Goal: Information Seeking & Learning: Understand process/instructions

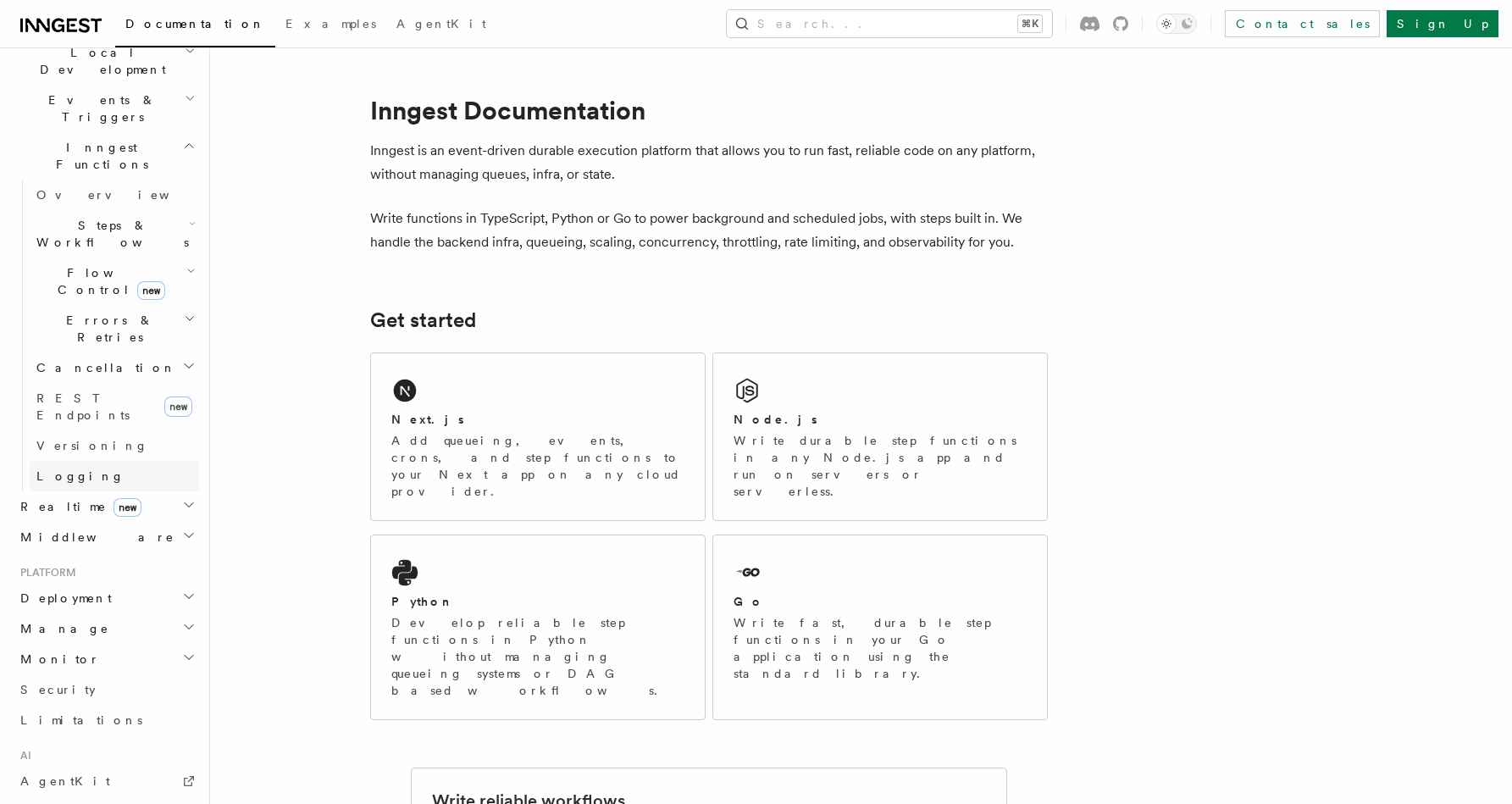
scroll to position [350, 0]
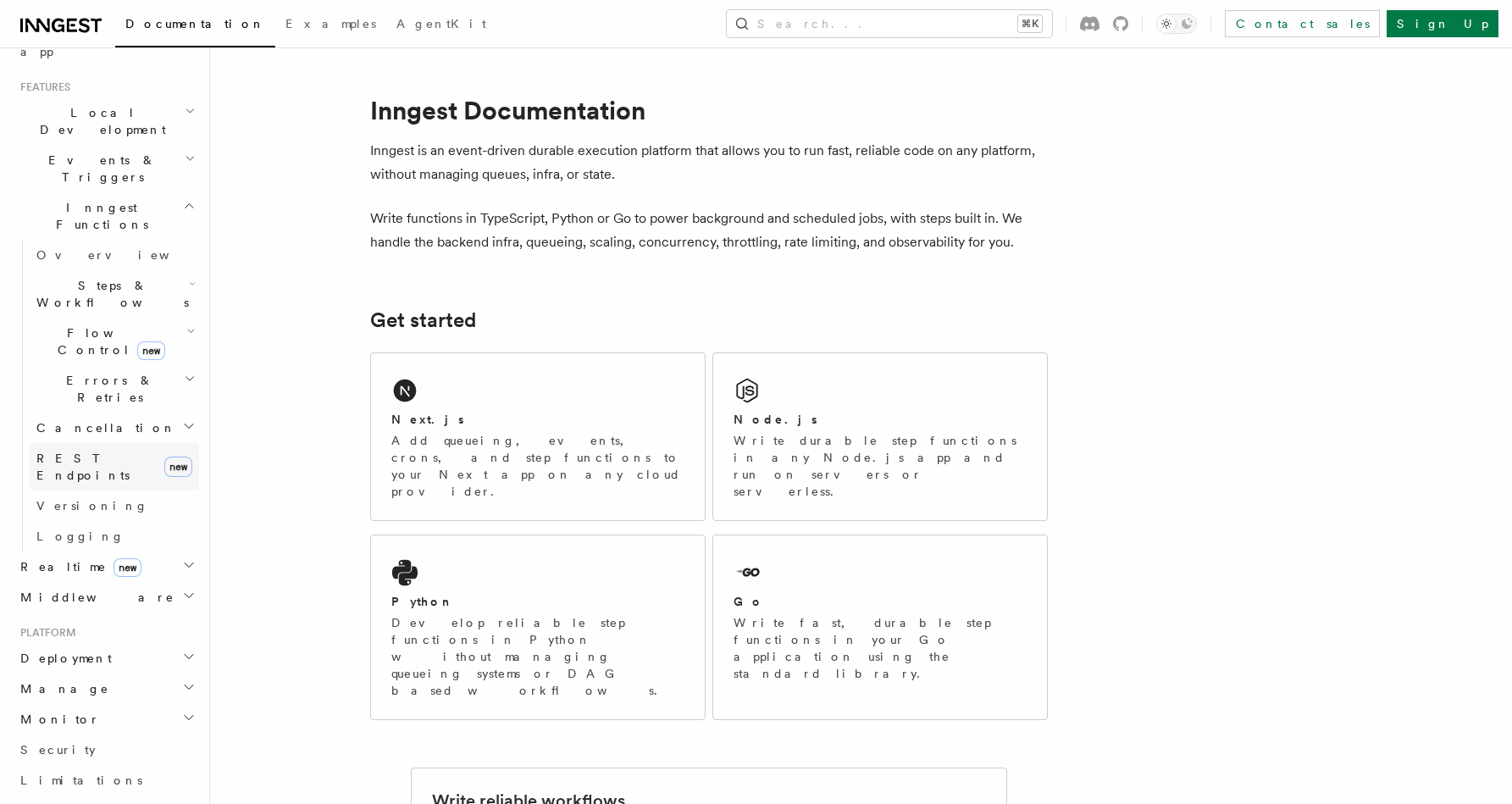
click at [66, 452] on span "REST Endpoints" at bounding box center [82, 467] width 93 height 30
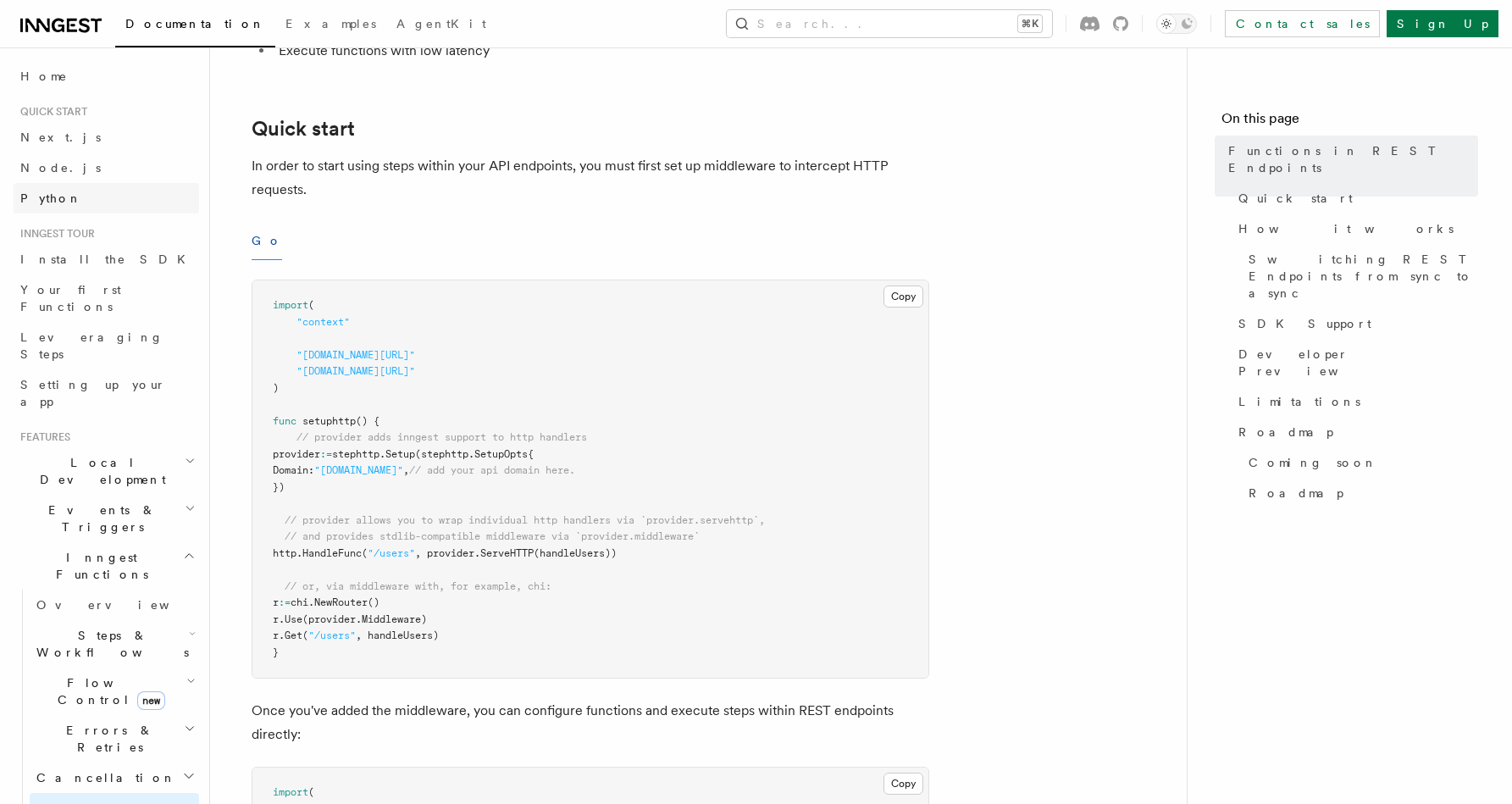
click at [40, 194] on span "Python" at bounding box center [51, 197] width 62 height 13
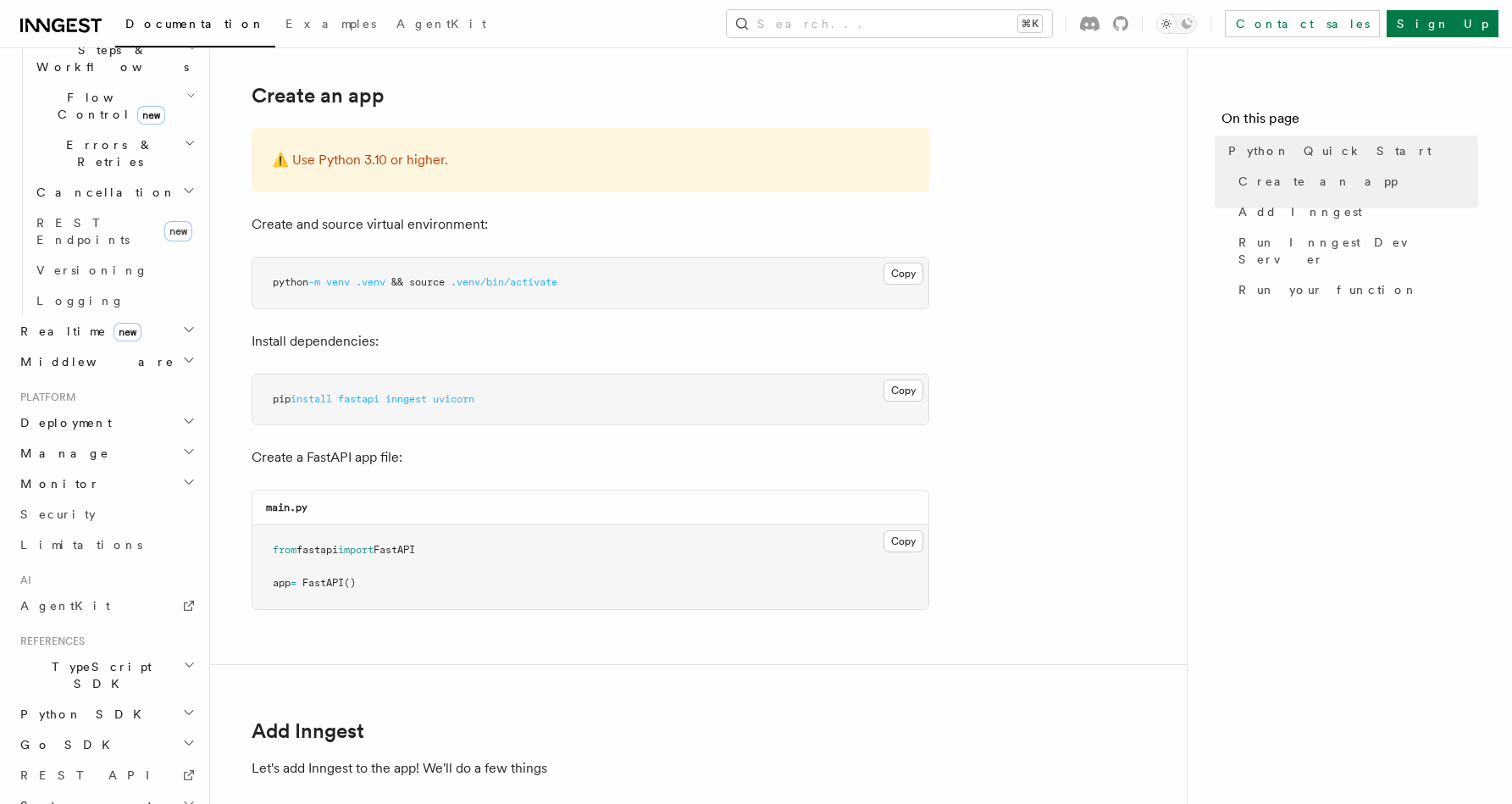
scroll to position [375, 0]
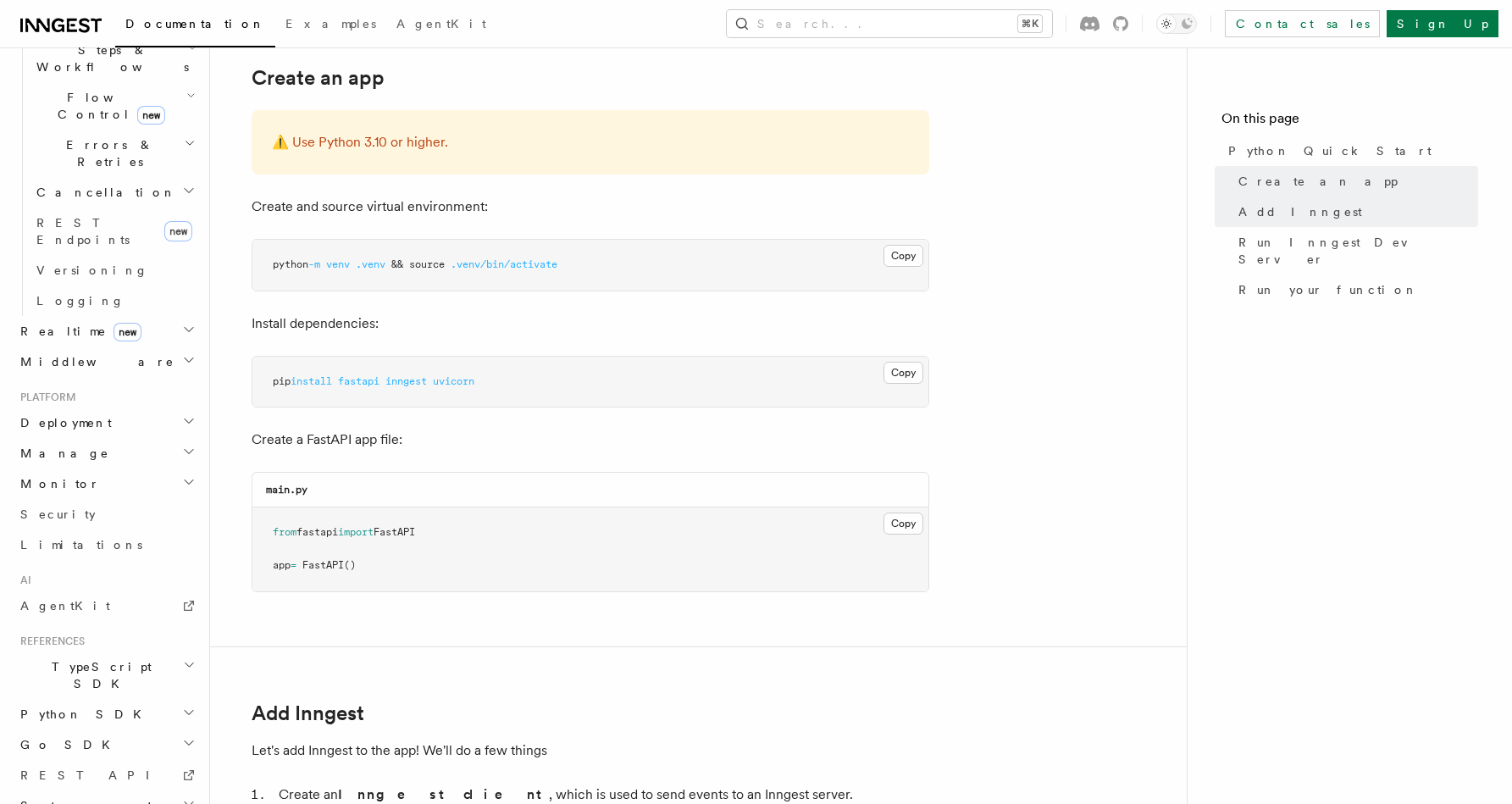
click at [370, 379] on span "fastapi" at bounding box center [359, 381] width 42 height 12
copy span "fastapi"
